Goal: Task Accomplishment & Management: Complete application form

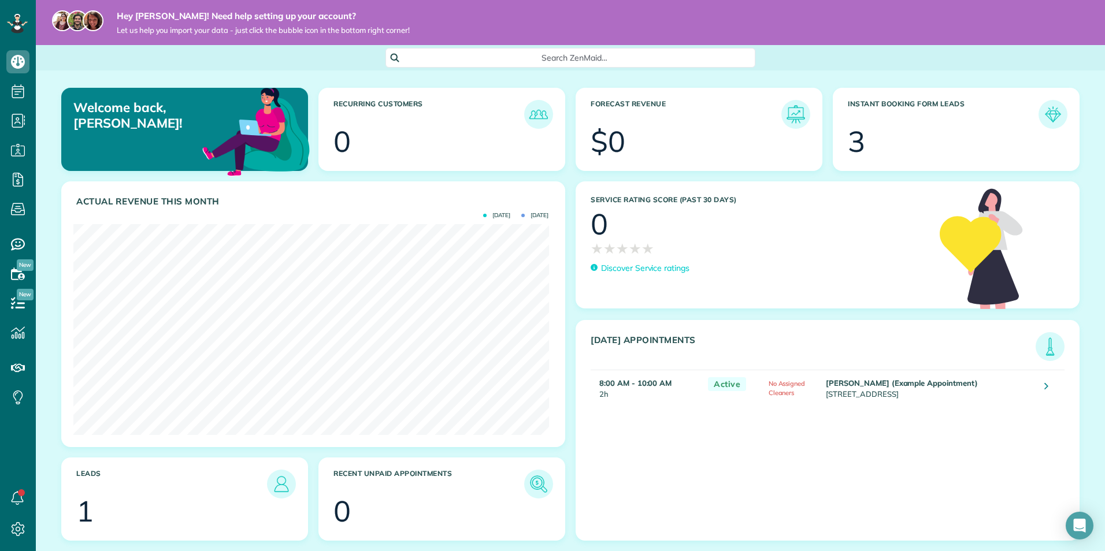
scroll to position [211, 475]
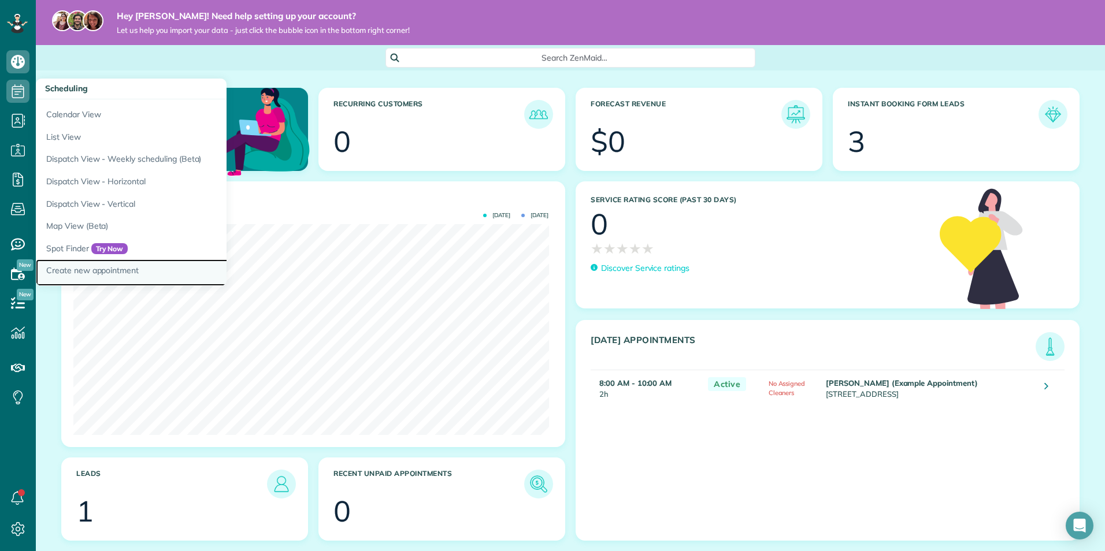
click at [85, 275] on link "Create new appointment" at bounding box center [180, 272] width 289 height 27
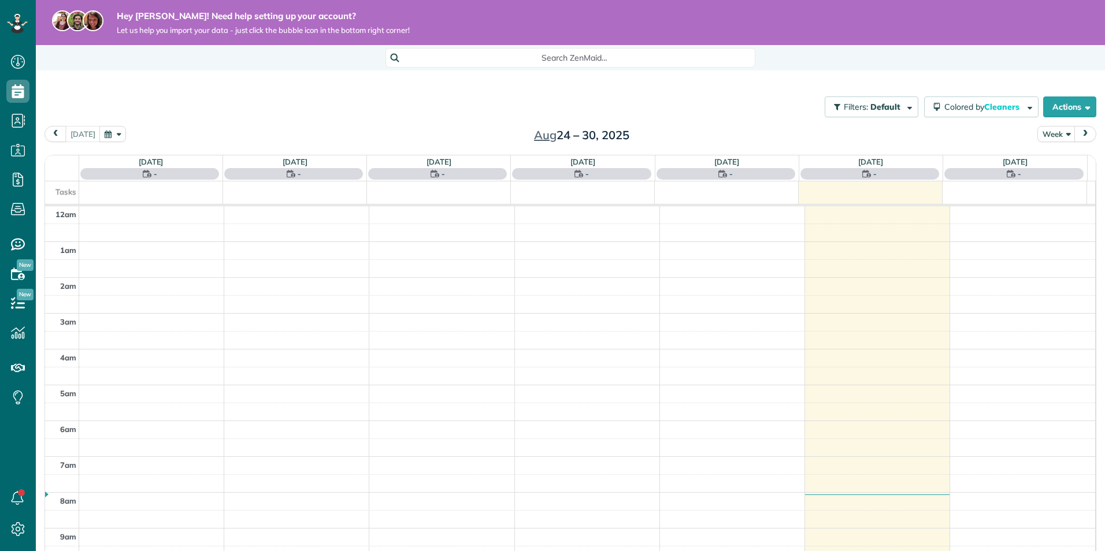
scroll to position [251, 0]
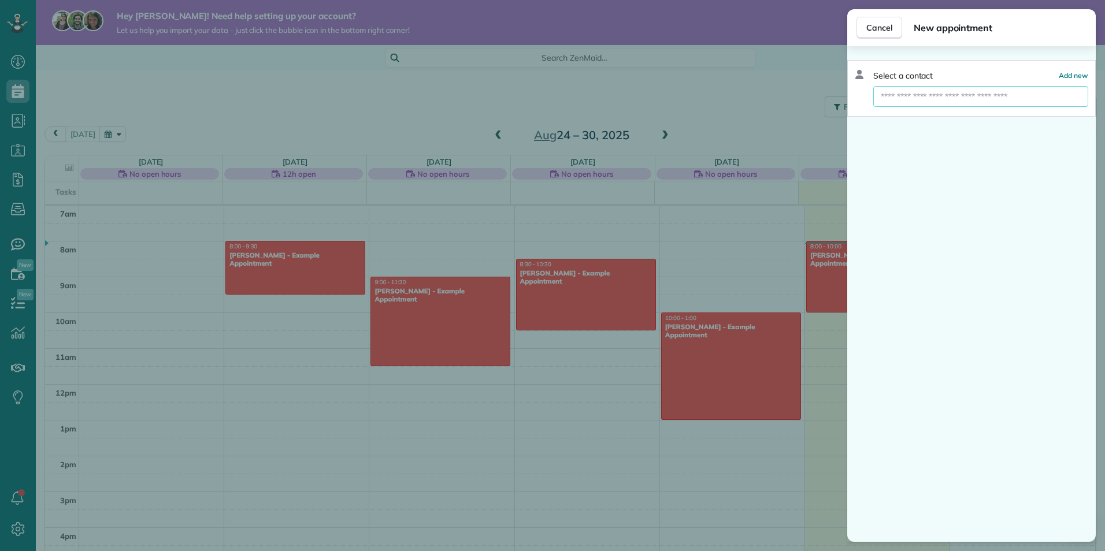
click at [920, 101] on input "text" at bounding box center [980, 96] width 215 height 21
click at [1077, 74] on span "Add new" at bounding box center [1073, 75] width 29 height 9
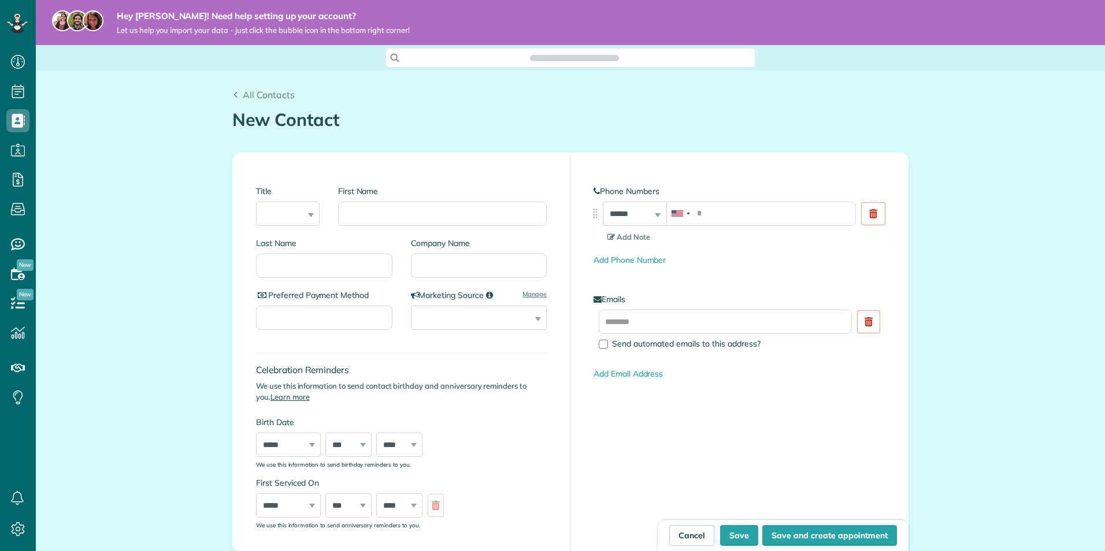
scroll to position [5, 5]
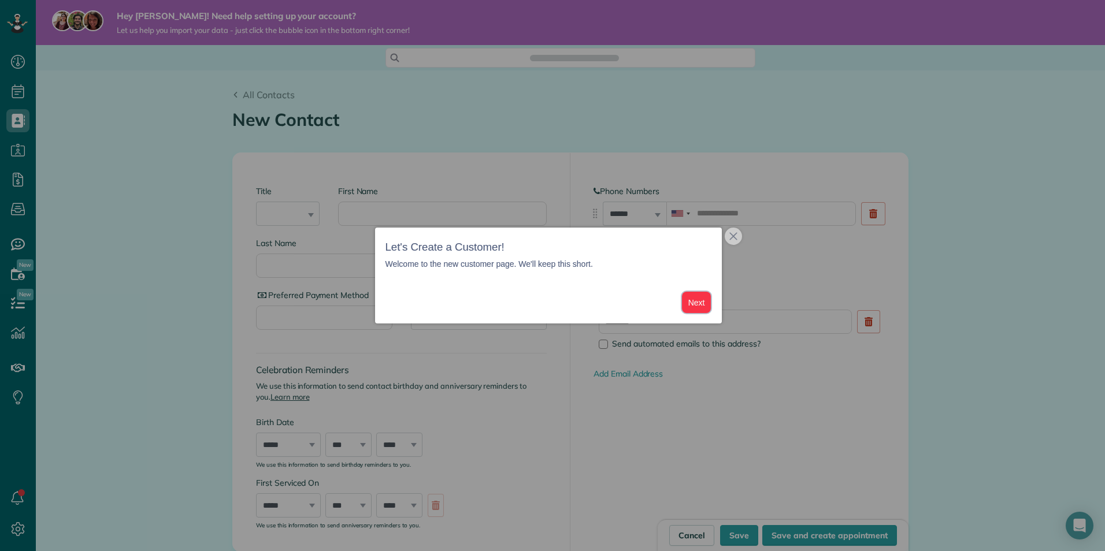
click at [703, 302] on button "Next" at bounding box center [696, 302] width 29 height 21
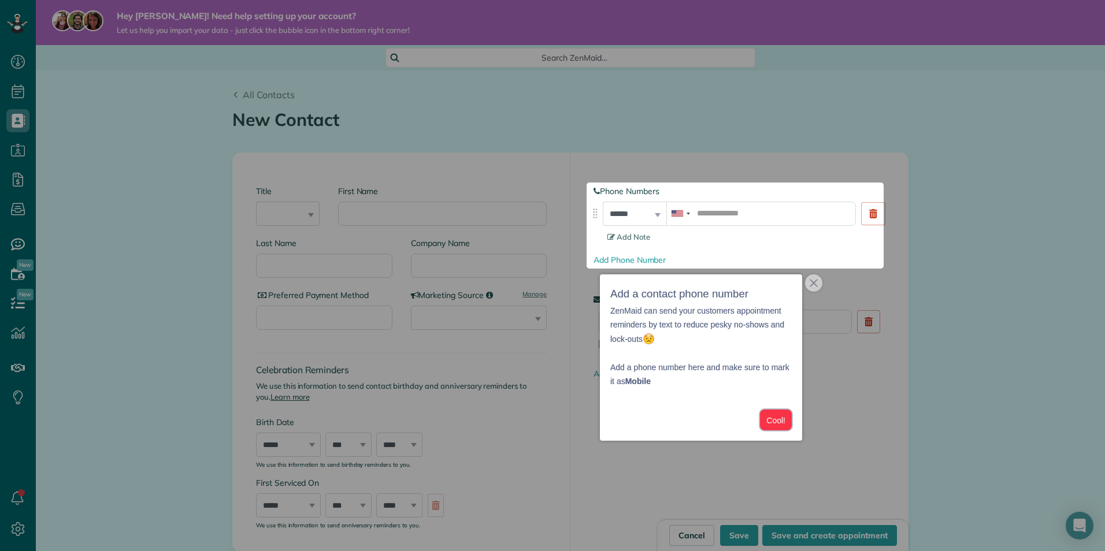
click at [786, 424] on button "Cool!" at bounding box center [776, 420] width 32 height 21
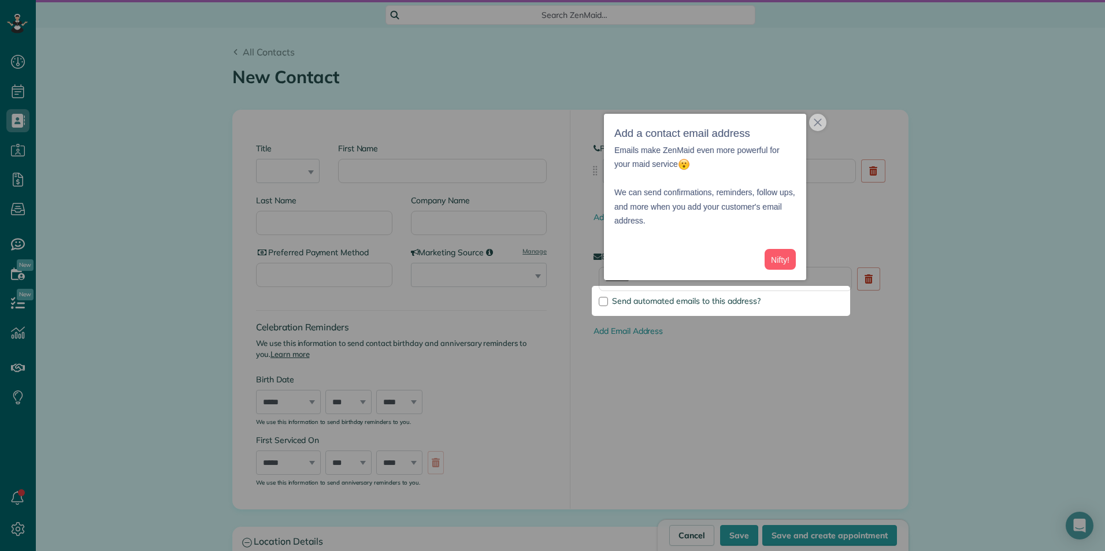
scroll to position [46, 0]
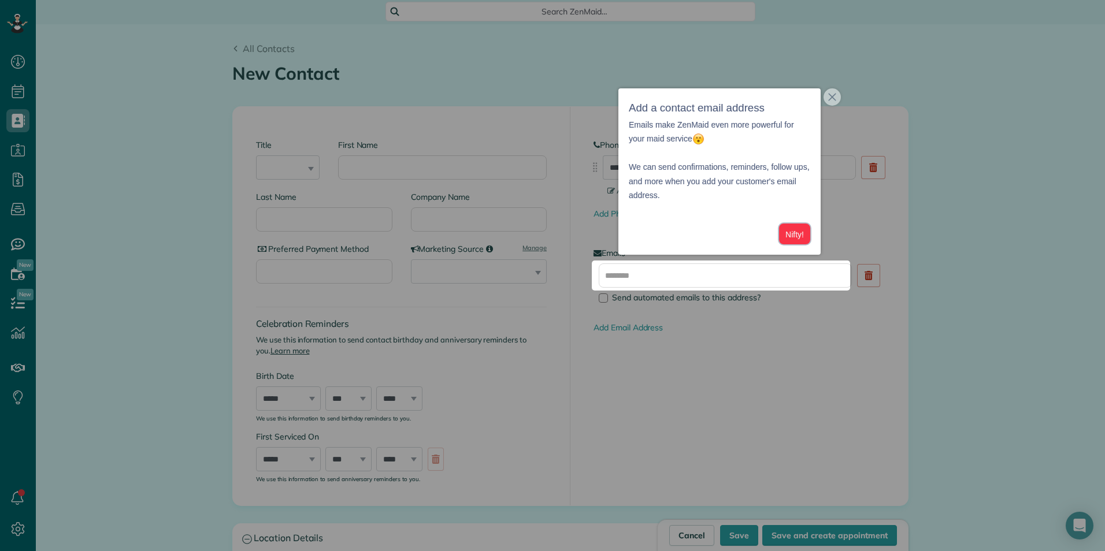
click at [790, 230] on button "Nifty!" at bounding box center [794, 234] width 31 height 21
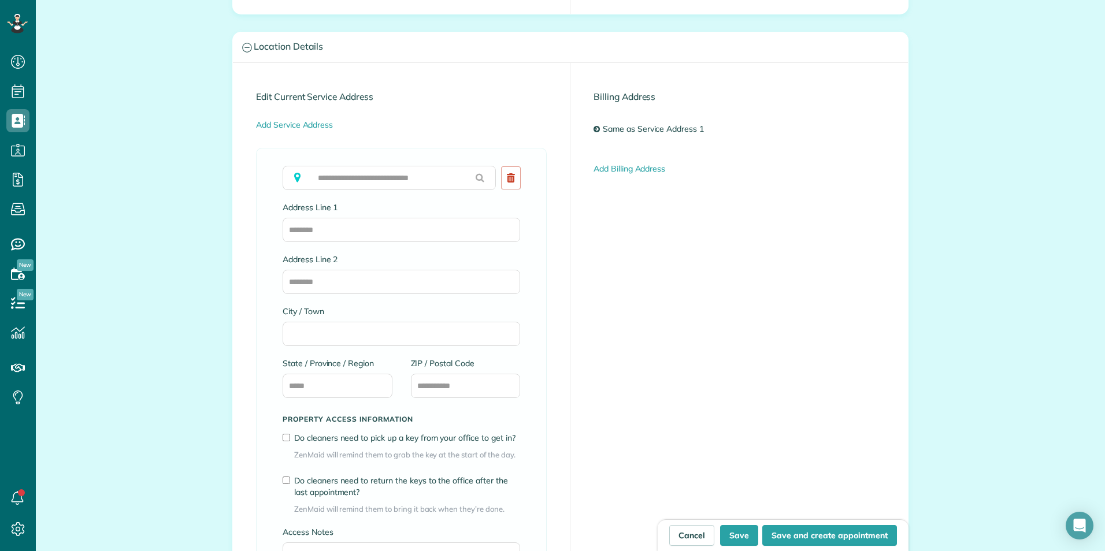
scroll to position [886, 0]
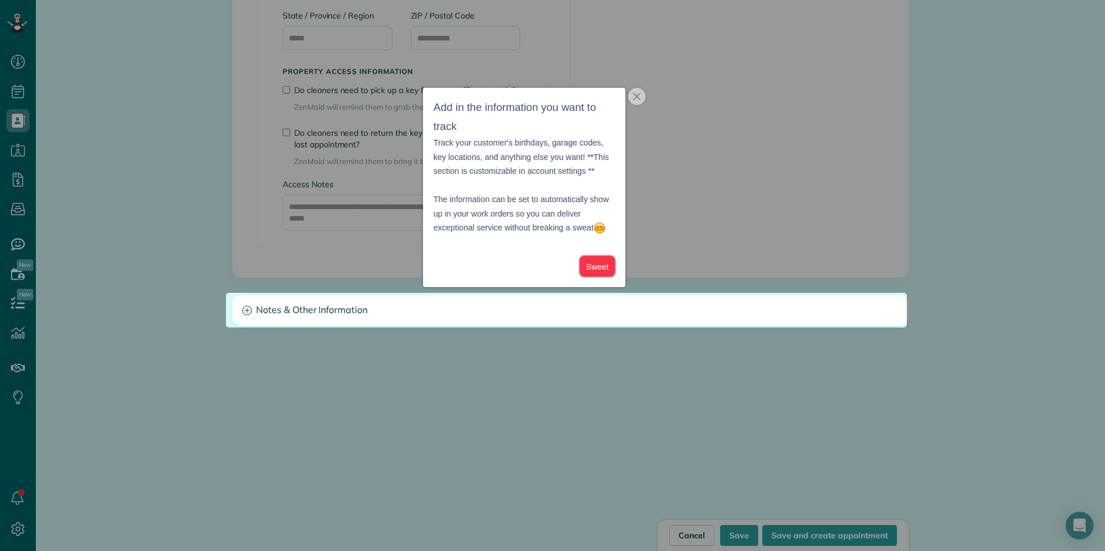
click at [609, 262] on button "Sweet" at bounding box center [597, 266] width 35 height 21
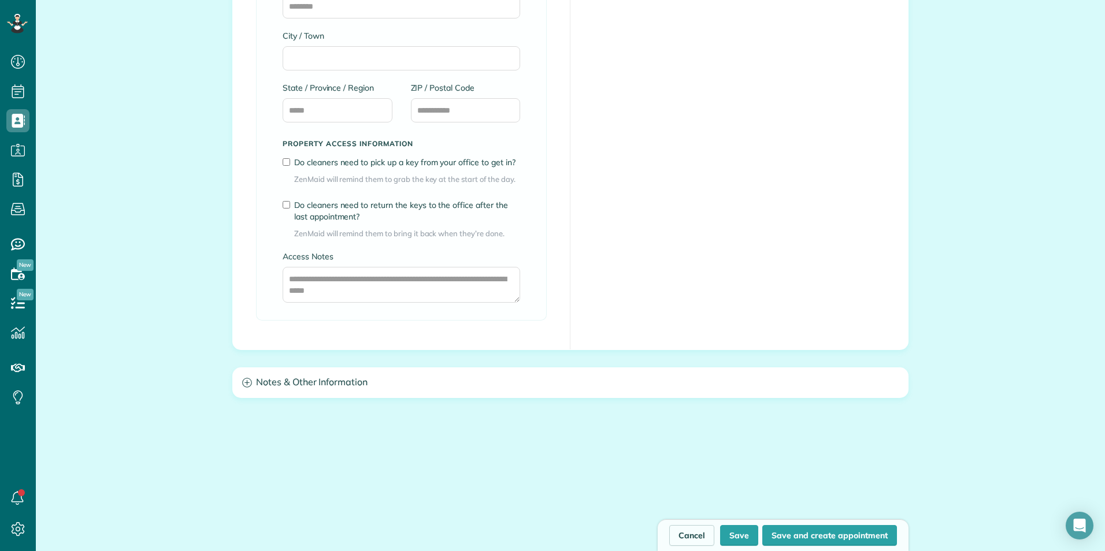
scroll to position [828, 0]
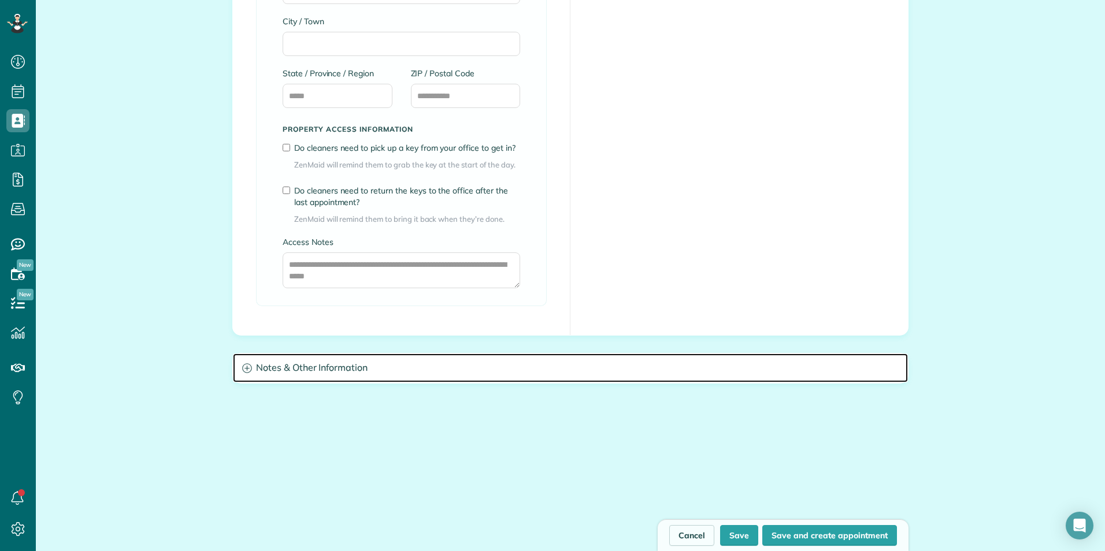
click at [280, 365] on h3 "Notes & Other Information" at bounding box center [570, 368] width 675 height 29
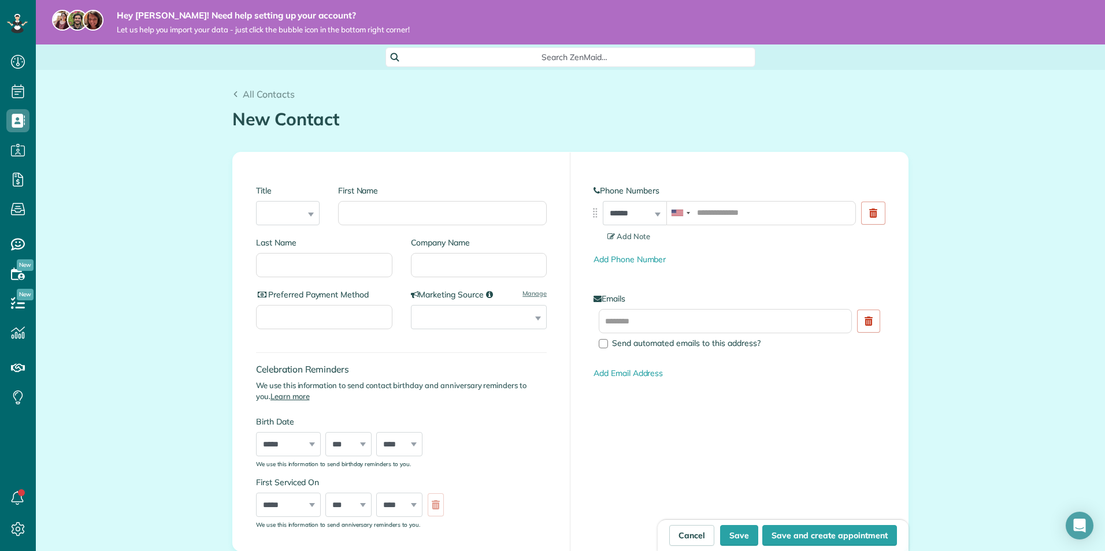
scroll to position [0, 0]
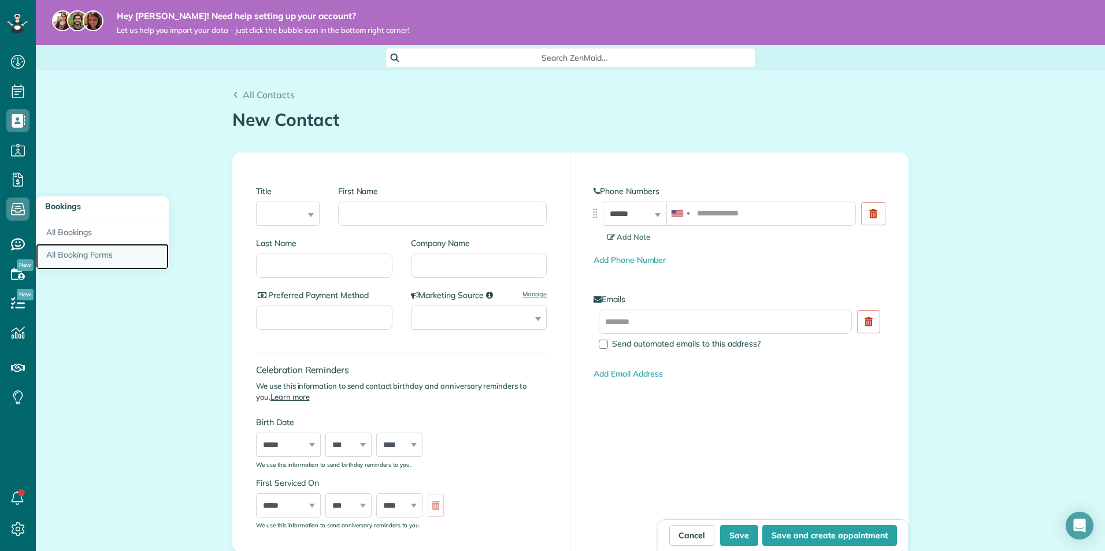
click at [77, 258] on link "All Booking Forms" at bounding box center [102, 257] width 133 height 27
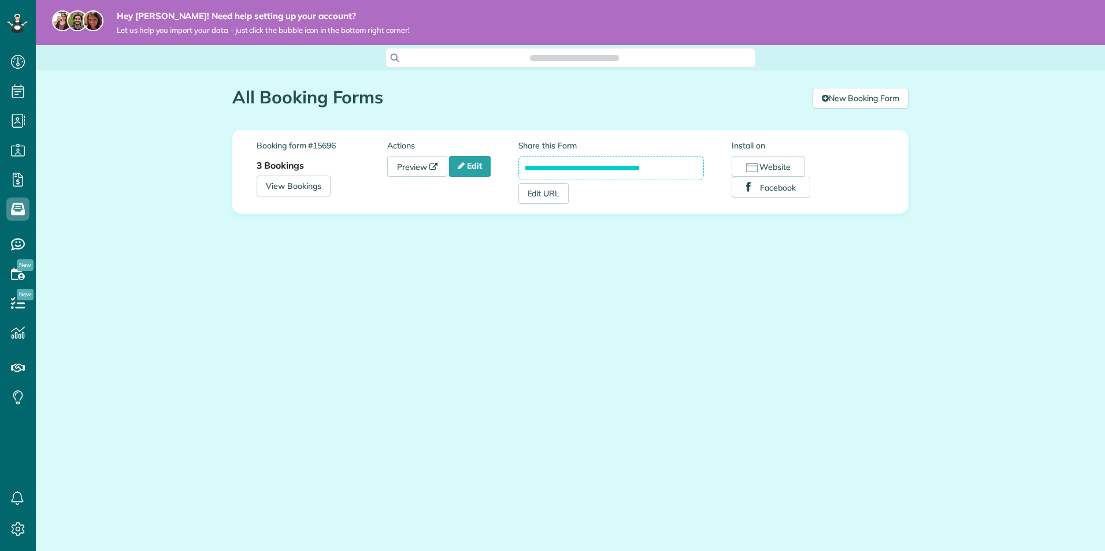
scroll to position [5, 5]
click at [320, 186] on link "View Bookings" at bounding box center [294, 186] width 74 height 21
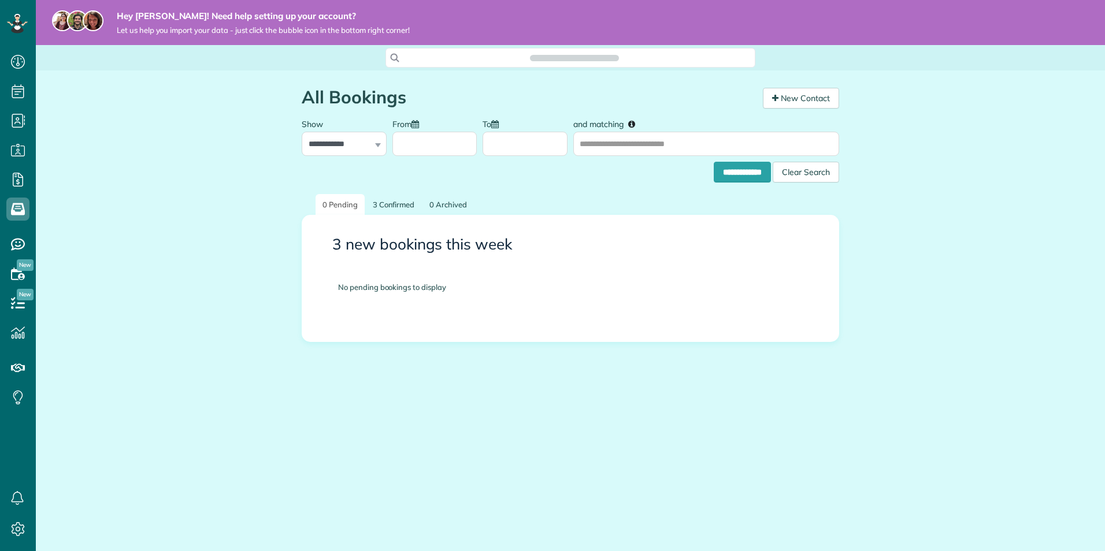
scroll to position [5, 5]
click at [394, 203] on link "3 Confirmed" at bounding box center [394, 204] width 56 height 21
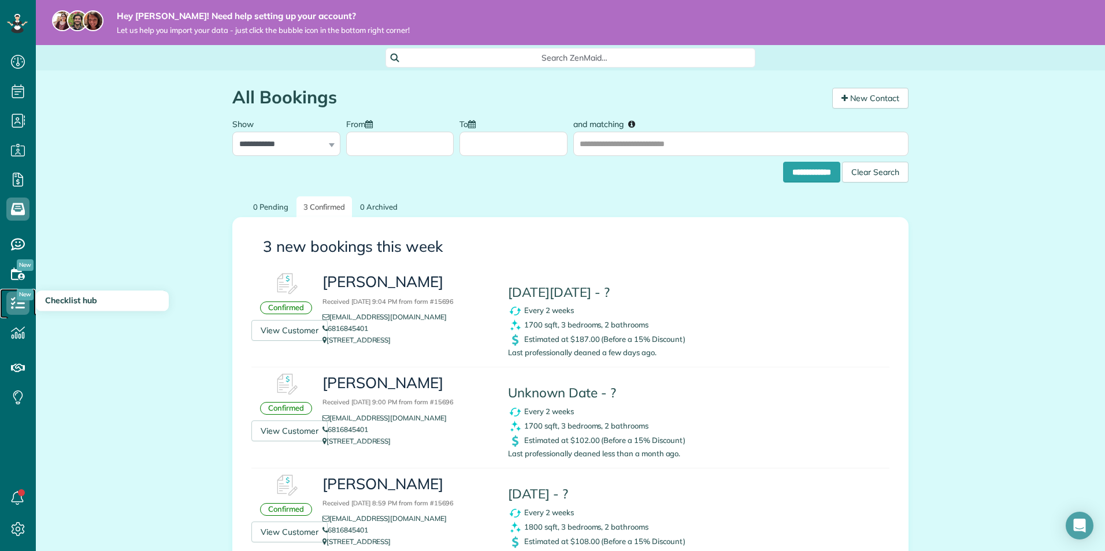
click at [12, 304] on use at bounding box center [18, 303] width 14 height 12
